Goal: Check status: Check status

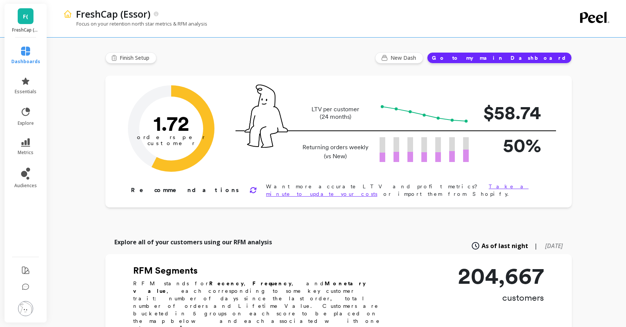
click at [23, 17] on span "F(" at bounding box center [25, 16] width 5 height 9
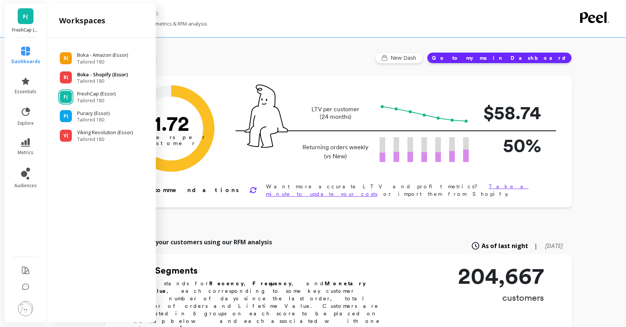
click at [77, 79] on span "Tailored 180" at bounding box center [102, 81] width 51 height 6
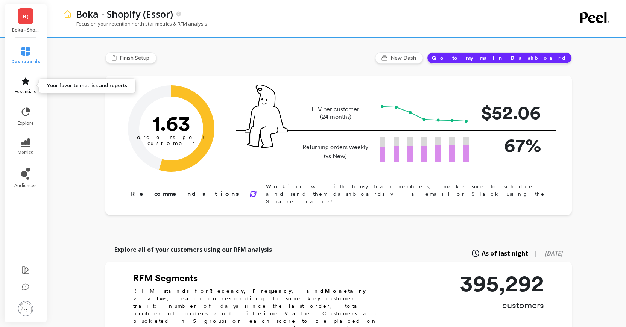
click at [29, 89] on span "essentials" at bounding box center [26, 92] width 22 height 6
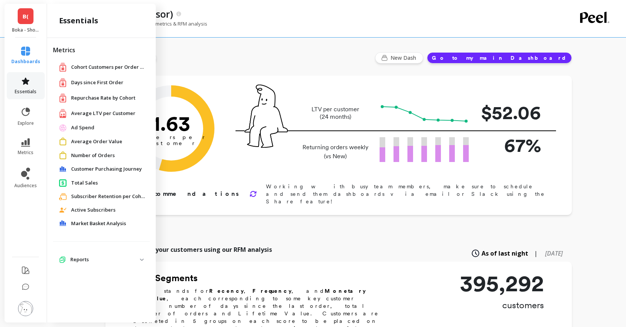
click at [27, 94] on span "essentials" at bounding box center [26, 92] width 22 height 6
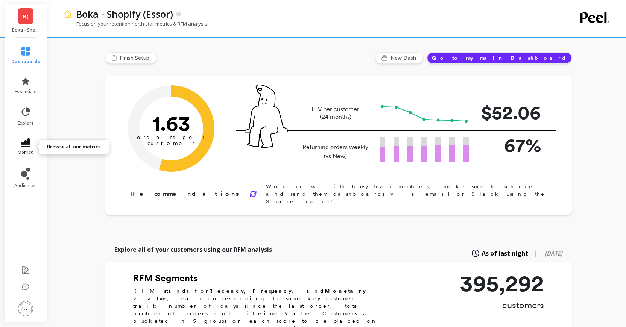
click at [27, 146] on icon at bounding box center [25, 142] width 9 height 8
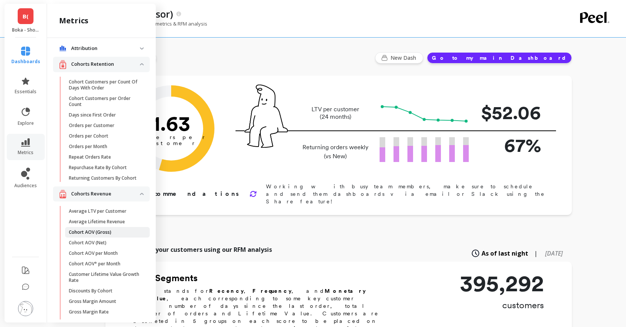
scroll to position [3, 0]
click at [29, 118] on link "explore" at bounding box center [25, 117] width 29 height 20
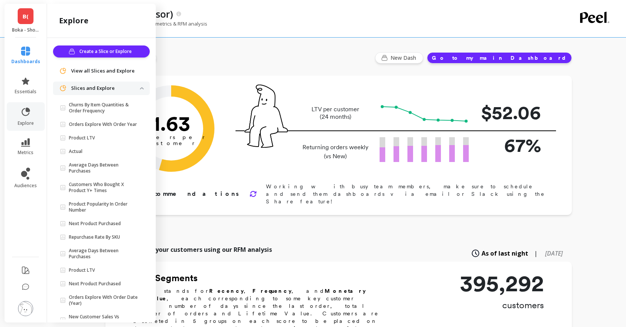
scroll to position [19, 0]
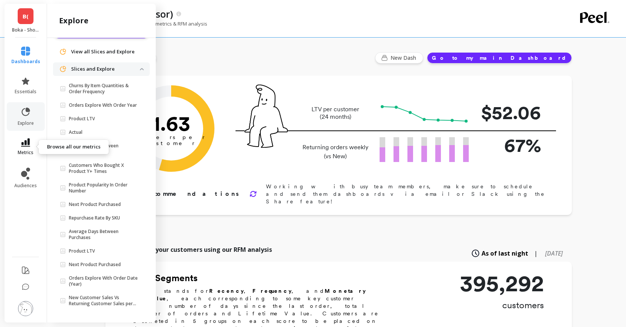
click at [24, 149] on link "metrics" at bounding box center [25, 146] width 29 height 17
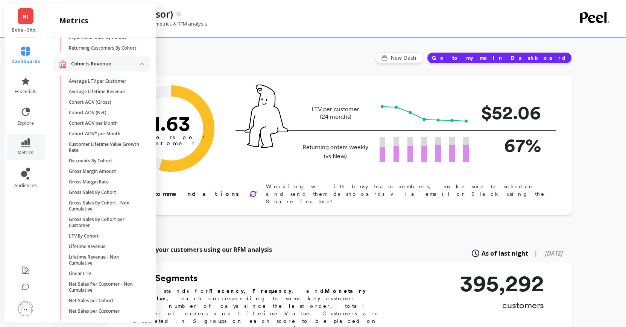
scroll to position [308, 0]
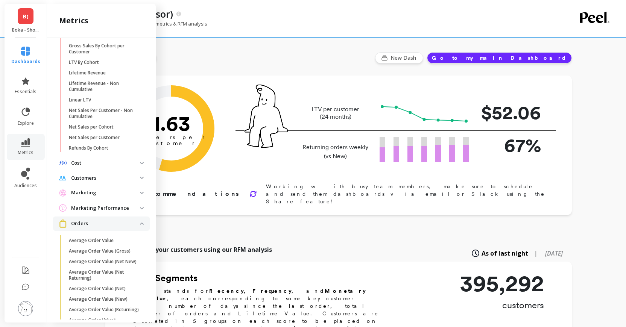
click at [90, 179] on p "Customers" at bounding box center [105, 178] width 69 height 8
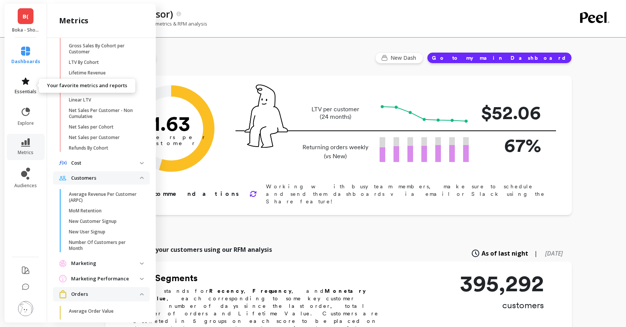
click at [24, 83] on icon at bounding box center [26, 80] width 8 height 7
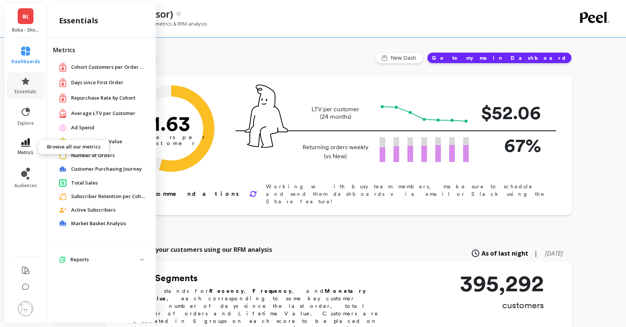
click at [24, 150] on span "metrics" at bounding box center [26, 153] width 16 height 6
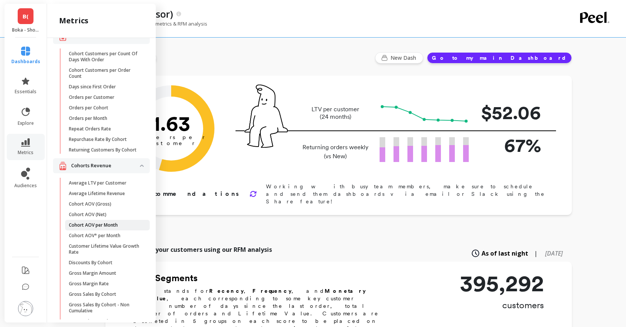
scroll to position [82, 0]
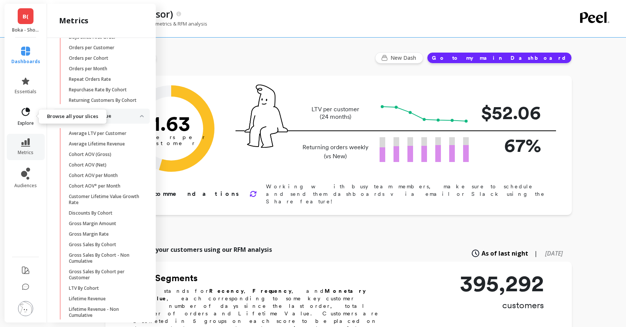
click at [29, 117] on link "explore" at bounding box center [25, 117] width 29 height 20
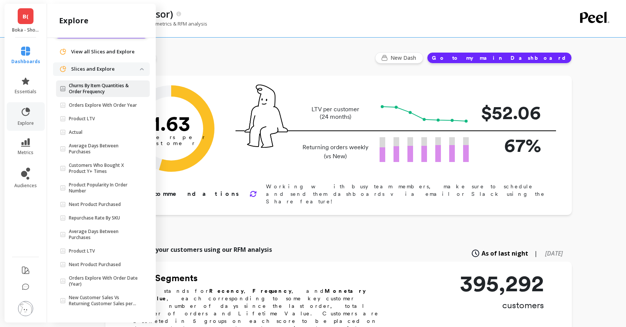
scroll to position [0, 0]
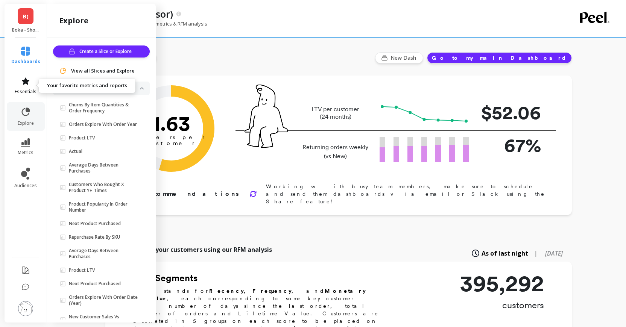
click at [25, 80] on icon at bounding box center [26, 80] width 8 height 7
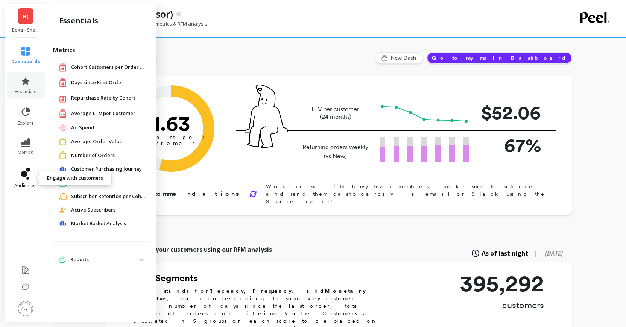
click at [26, 178] on icon at bounding box center [25, 174] width 9 height 12
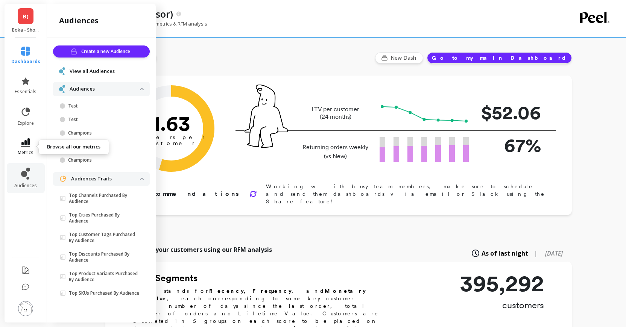
click at [24, 146] on icon at bounding box center [25, 142] width 9 height 8
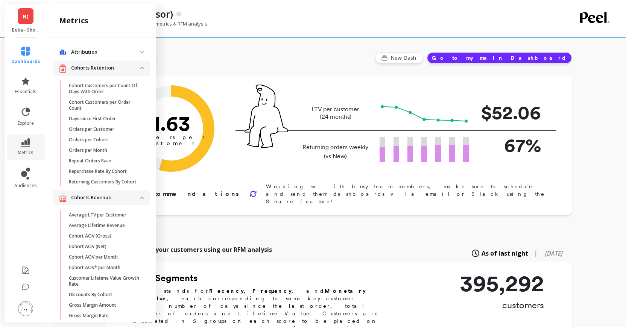
click at [104, 49] on p "Attribution" at bounding box center [105, 53] width 69 height 8
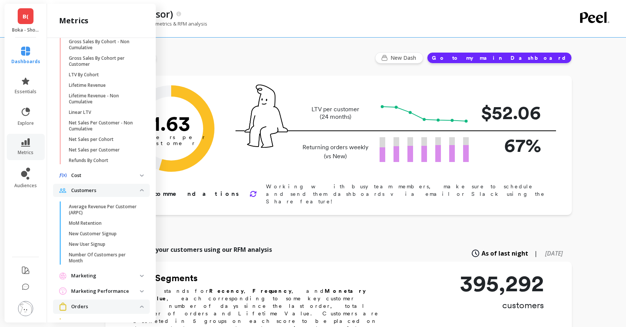
scroll to position [454, 0]
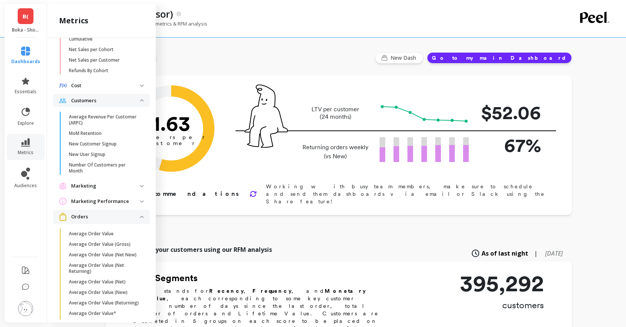
click at [258, 15] on div "Boka - Shopify (Essor)" at bounding box center [310, 14] width 477 height 13
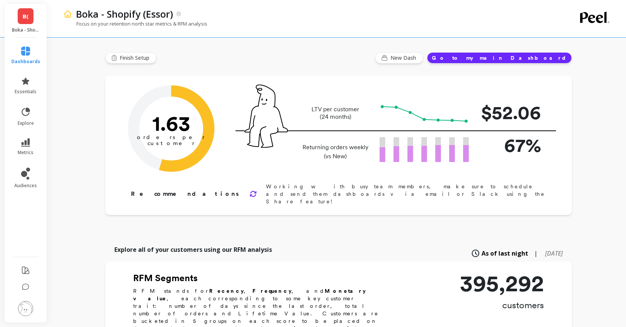
click at [28, 15] on span "B(" at bounding box center [26, 16] width 6 height 9
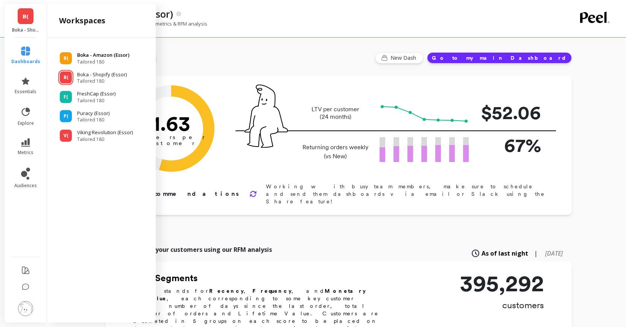
click at [93, 61] on span "Tailored 180" at bounding box center [103, 62] width 52 height 6
click at [104, 56] on p "Boka - Amazon (Essor)" at bounding box center [103, 56] width 52 height 8
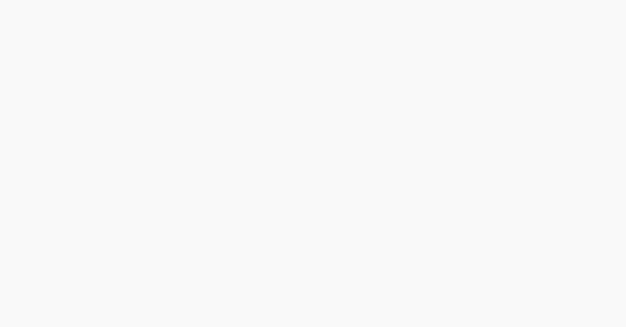
click at [71, 0] on html at bounding box center [313, 0] width 626 height 0
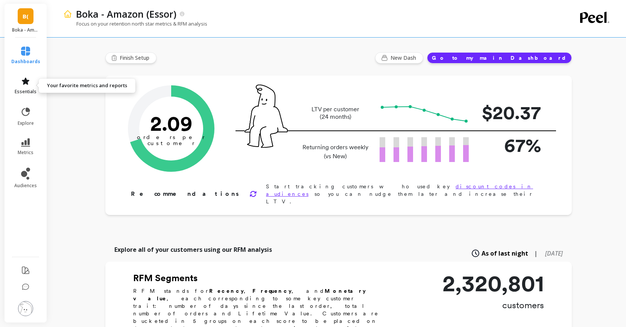
click at [27, 89] on span "essentials" at bounding box center [26, 92] width 22 height 6
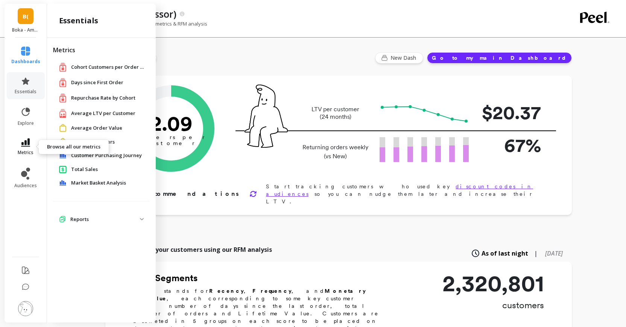
click at [27, 139] on icon at bounding box center [25, 142] width 9 height 8
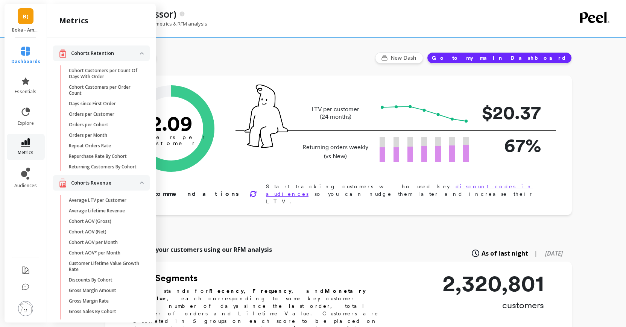
scroll to position [454, 0]
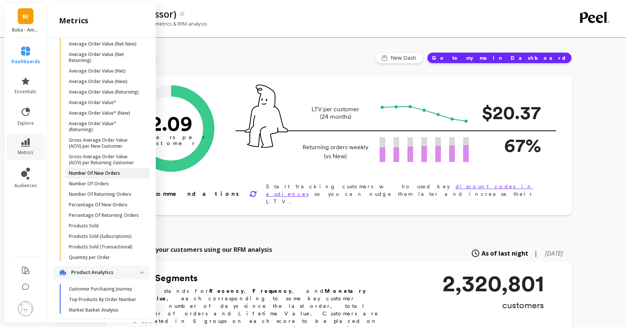
click at [102, 174] on p "Number Of New Orders" at bounding box center [94, 173] width 51 height 6
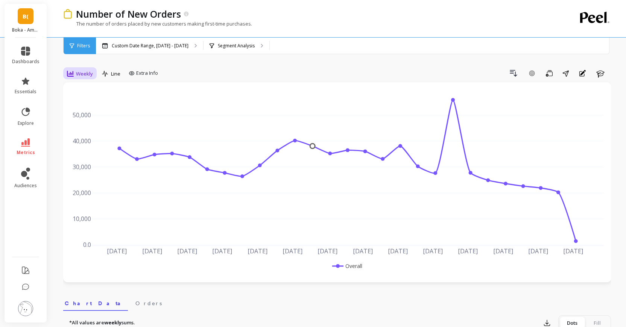
click at [79, 74] on span "Weekly" at bounding box center [84, 73] width 17 height 7
click at [79, 136] on div "Monthly" at bounding box center [91, 133] width 43 height 7
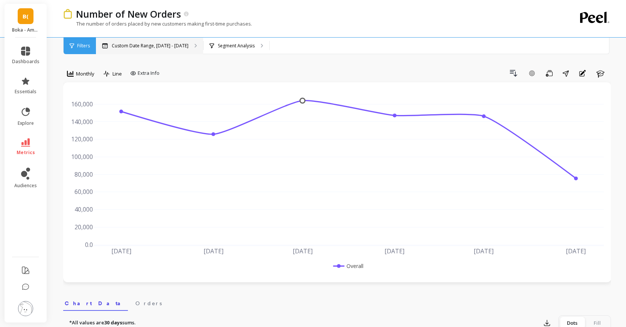
click at [157, 44] on p "Custom Date Range, [DATE] - [DATE]" at bounding box center [150, 46] width 77 height 6
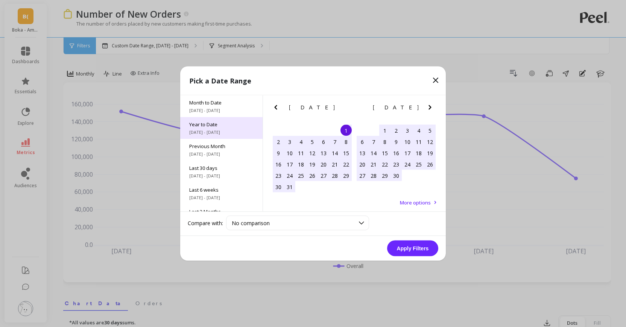
click at [235, 128] on div "Year to Date [DATE] - [DATE]" at bounding box center [221, 128] width 82 height 22
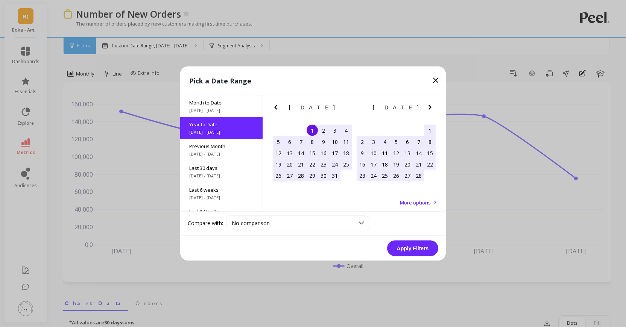
click at [410, 244] on button "Apply Filters" at bounding box center [412, 249] width 51 height 16
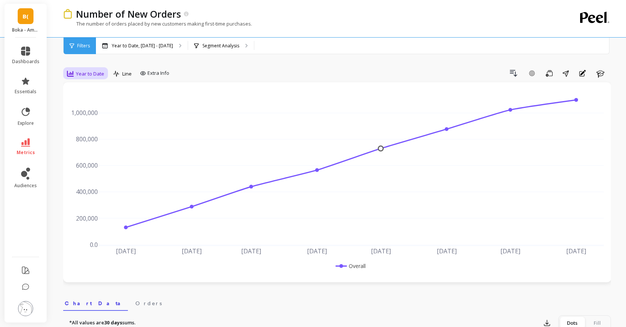
click at [105, 74] on div "Year to Date" at bounding box center [86, 73] width 42 height 13
click at [92, 133] on div "Monthly" at bounding box center [91, 133] width 43 height 7
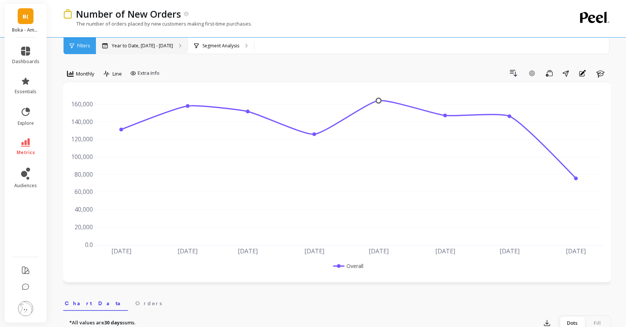
click at [136, 51] on div "Year to Date, [DATE] - [DATE]" at bounding box center [142, 46] width 92 height 17
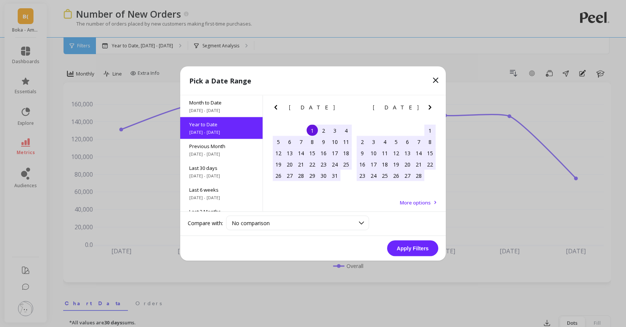
click at [313, 129] on div "1" at bounding box center [311, 130] width 11 height 11
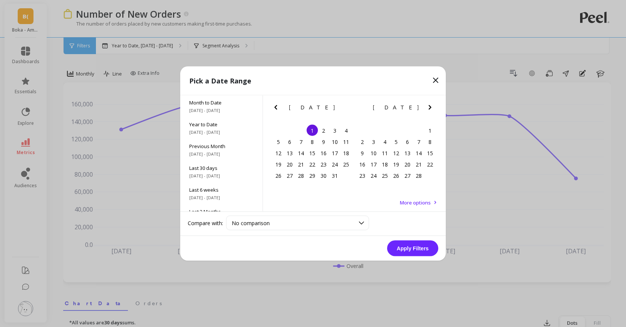
click at [429, 108] on icon "Next Month" at bounding box center [429, 107] width 9 height 9
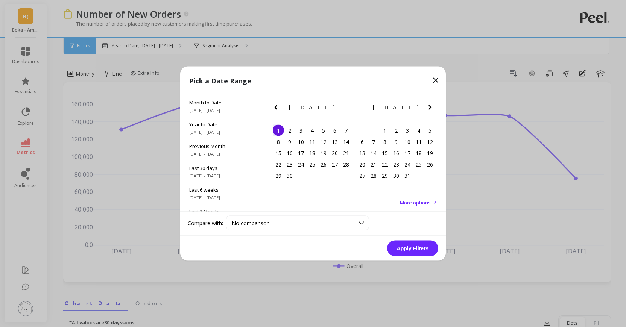
click at [429, 108] on icon "Next Month" at bounding box center [429, 107] width 9 height 9
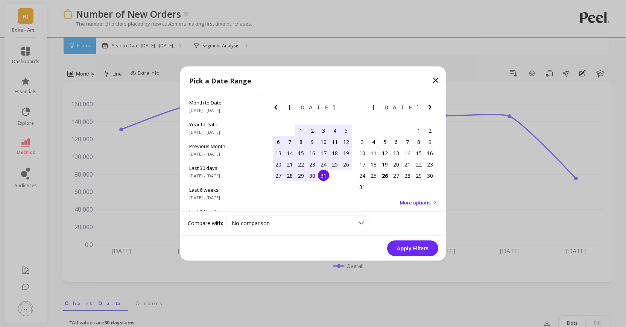
click at [325, 180] on div "31" at bounding box center [323, 175] width 11 height 11
click at [406, 247] on button "Apply Filters" at bounding box center [412, 249] width 51 height 16
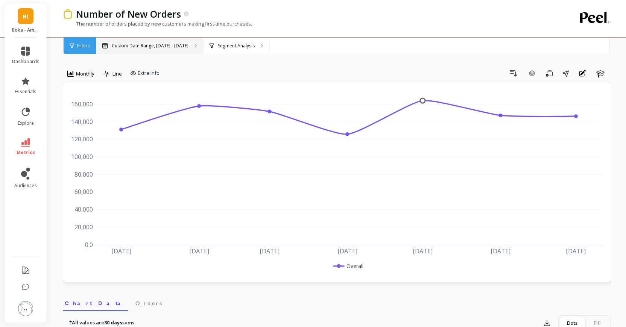
click at [174, 47] on p "Custom Date Range, [DATE] - [DATE]" at bounding box center [150, 46] width 77 height 6
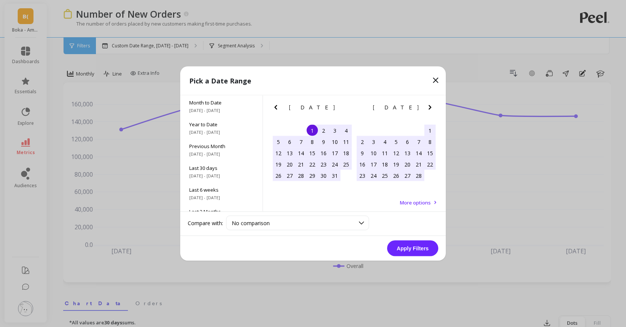
click at [274, 106] on icon "Previous Month" at bounding box center [275, 107] width 9 height 9
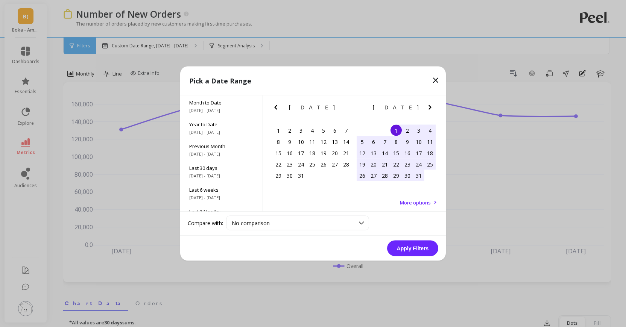
click at [274, 106] on icon "Previous Month" at bounding box center [275, 107] width 9 height 9
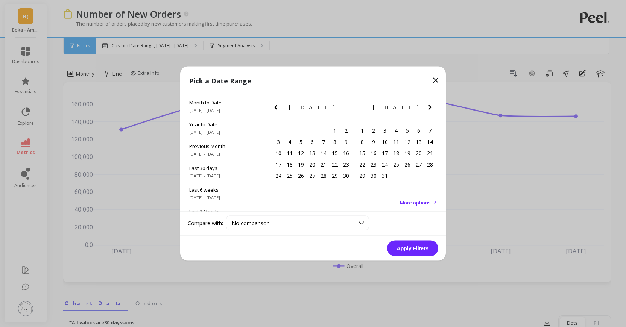
click at [274, 106] on icon "Previous Month" at bounding box center [275, 107] width 9 height 9
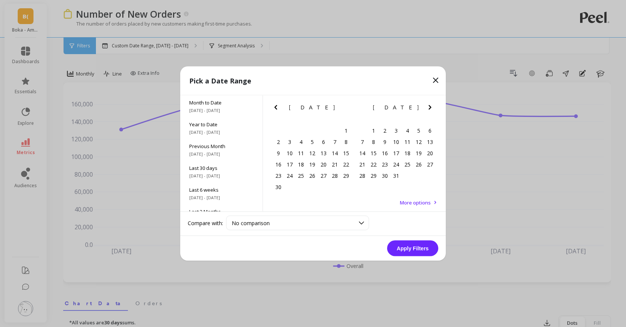
click at [274, 106] on icon "Previous Month" at bounding box center [275, 107] width 9 height 9
click at [429, 107] on icon "Next Month" at bounding box center [429, 107] width 9 height 9
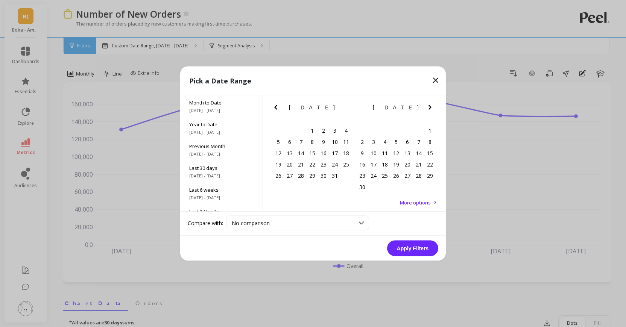
click at [429, 107] on icon "Next Month" at bounding box center [429, 107] width 9 height 9
click at [372, 128] on div "1" at bounding box center [373, 130] width 11 height 11
click at [430, 105] on icon "Next Month" at bounding box center [429, 107] width 9 height 9
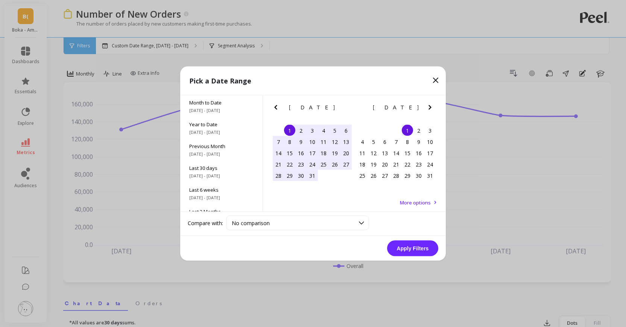
click at [430, 105] on icon "Next Month" at bounding box center [429, 107] width 9 height 9
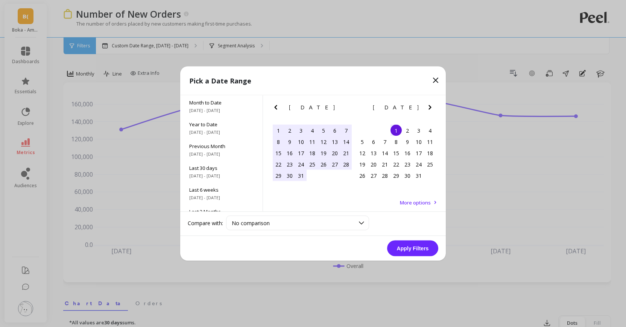
click at [430, 105] on icon "Next Month" at bounding box center [429, 107] width 9 height 9
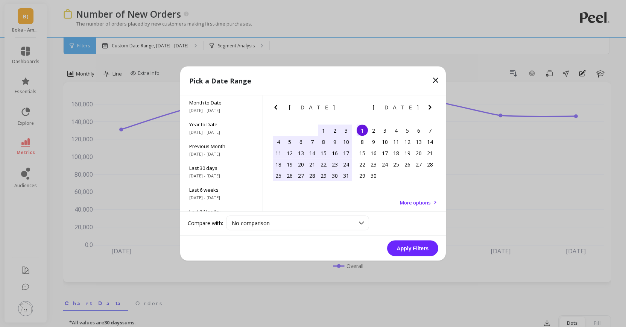
click at [430, 105] on icon "Next Month" at bounding box center [429, 107] width 9 height 9
click at [275, 185] on div "31" at bounding box center [278, 186] width 11 height 11
click at [408, 248] on button "Apply Filters" at bounding box center [412, 249] width 51 height 16
